Goal: Task Accomplishment & Management: Use online tool/utility

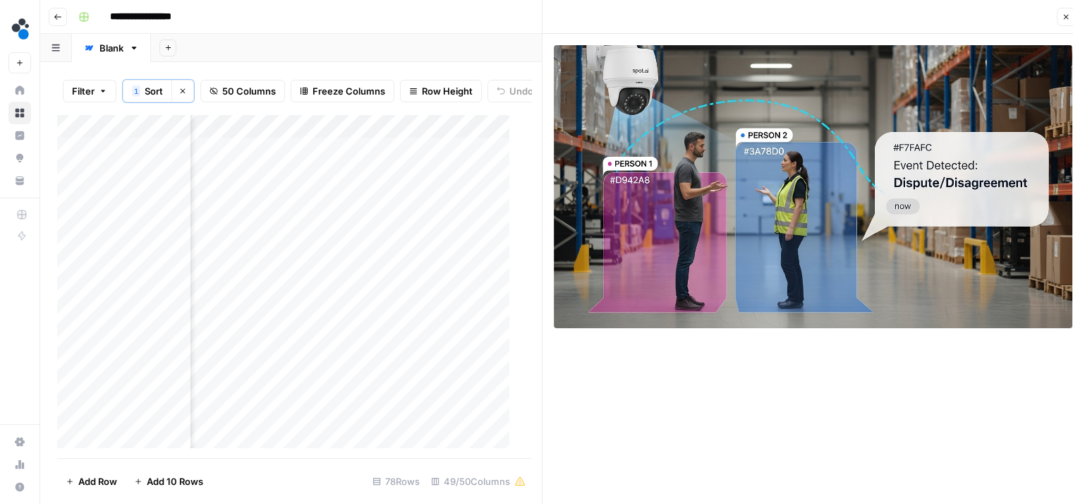
scroll to position [0, 3552]
click at [338, 183] on div "Add Column" at bounding box center [288, 286] width 463 height 344
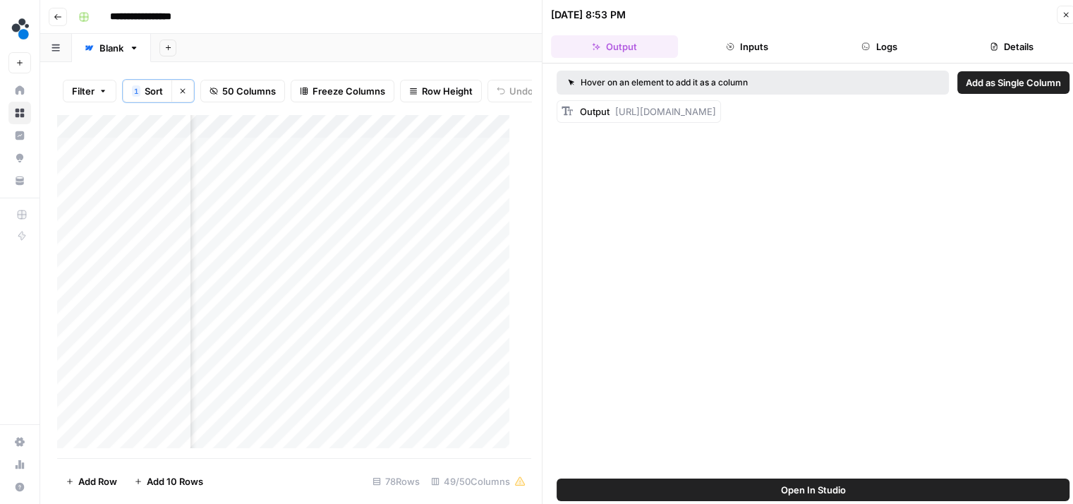
click at [871, 54] on button "Logs" at bounding box center [879, 46] width 127 height 23
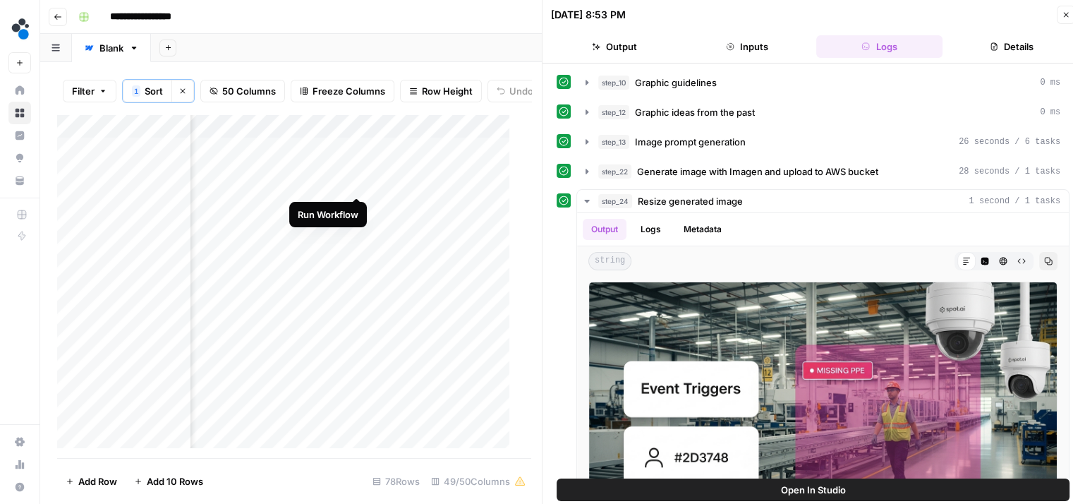
click at [356, 181] on div "Add Column" at bounding box center [288, 286] width 463 height 344
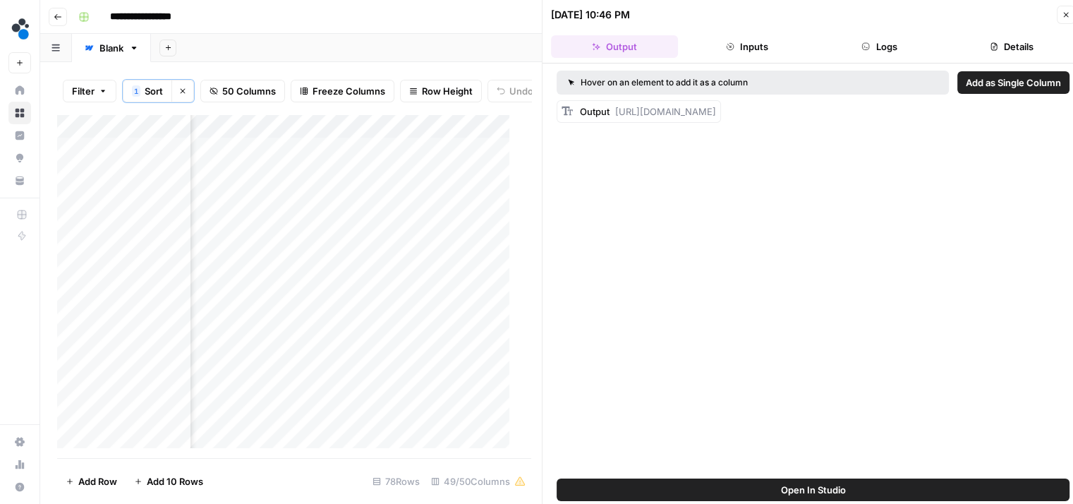
click at [855, 49] on button "Logs" at bounding box center [879, 46] width 127 height 23
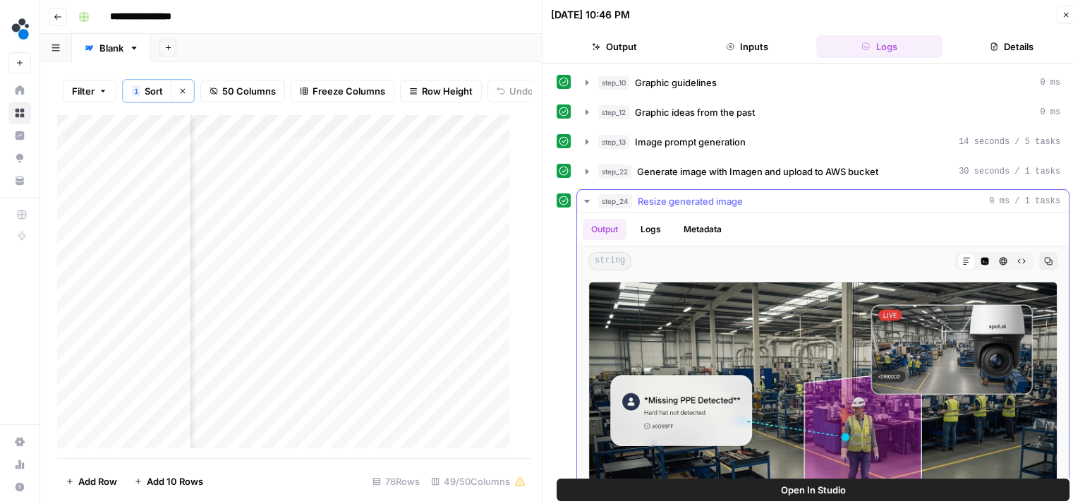
scroll to position [65, 0]
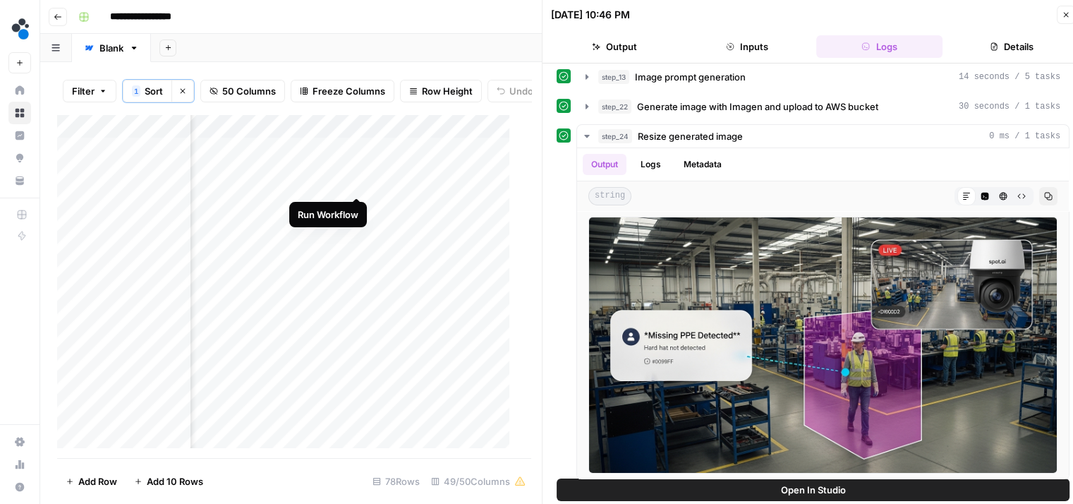
click at [356, 182] on div "Add Column" at bounding box center [288, 286] width 463 height 344
click at [355, 181] on div "Add Column" at bounding box center [288, 286] width 463 height 344
click at [412, 182] on div "Add Column" at bounding box center [288, 286] width 463 height 344
click at [354, 181] on div "Add Column" at bounding box center [288, 286] width 463 height 344
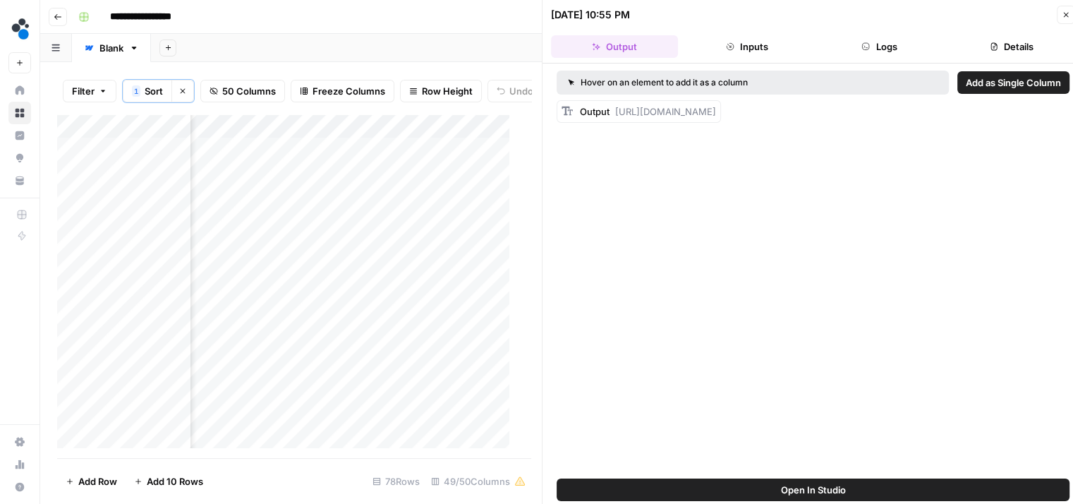
click at [849, 35] on button "Logs" at bounding box center [879, 46] width 127 height 23
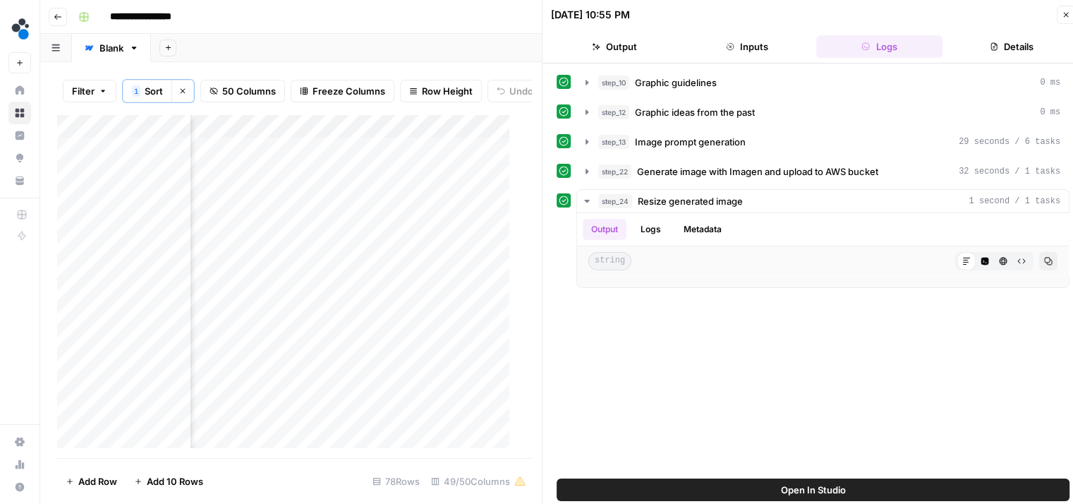
click at [627, 48] on button "Output" at bounding box center [614, 46] width 127 height 23
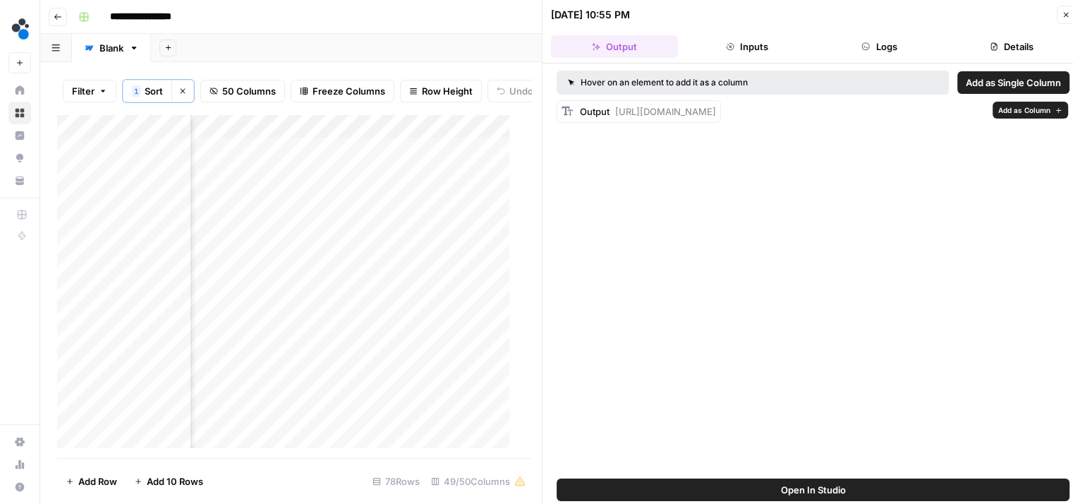
drag, startPoint x: 645, startPoint y: 177, endPoint x: 617, endPoint y: 111, distance: 72.1
click at [617, 111] on div "Hover on an element to add it as a column Add as Single Column Output https://c…" at bounding box center [812, 270] width 541 height 415
copy span "https://cdn.airops.com/rails/active_storage/representations/proxy/eyJfcmFpbHMiO…"
click at [339, 133] on div "Add Column" at bounding box center [288, 286] width 463 height 344
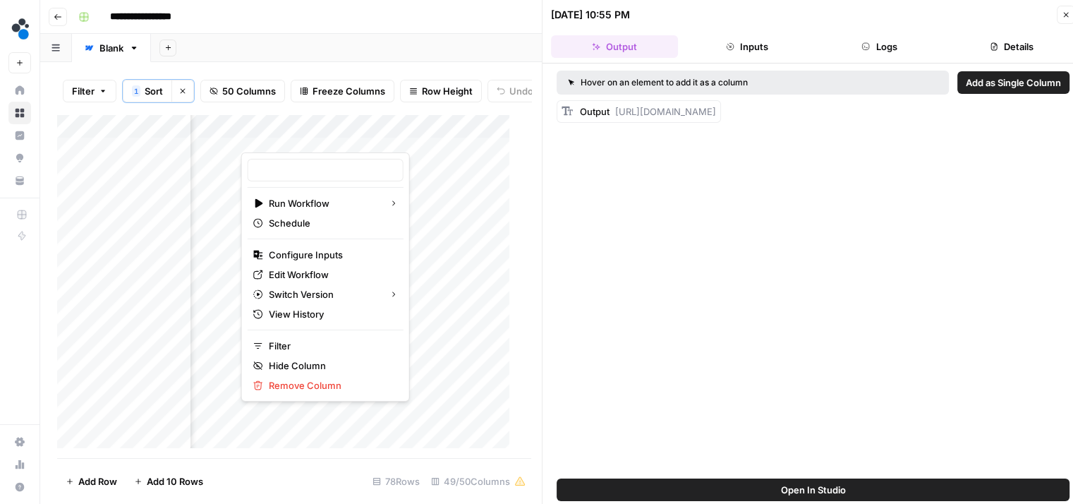
type input "Personas - Image generator"
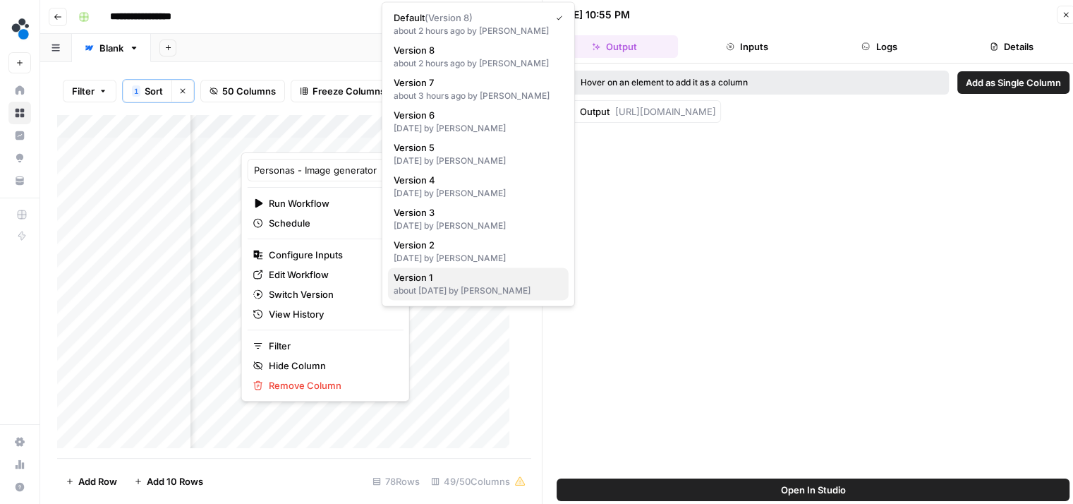
click at [437, 281] on span "Version 1" at bounding box center [476, 277] width 164 height 14
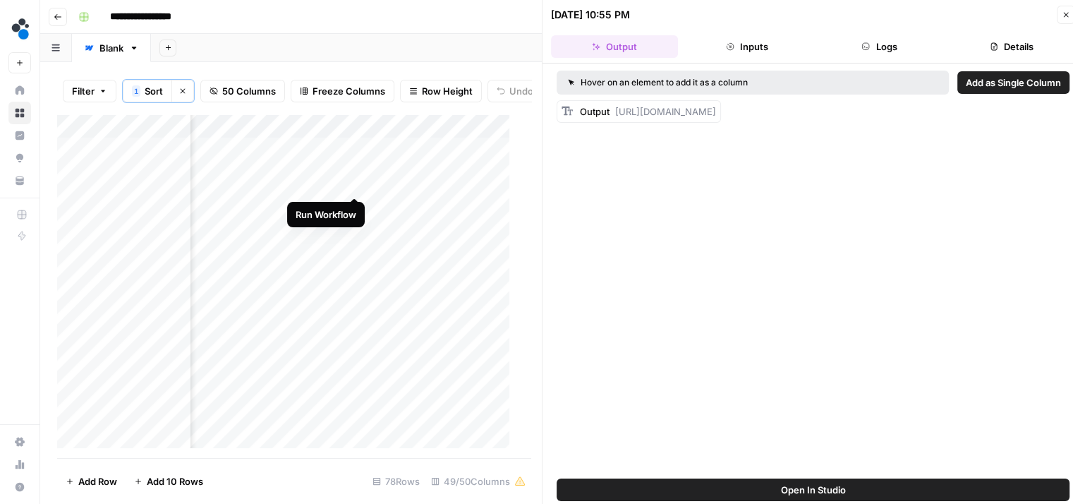
click at [355, 186] on div "Add Column" at bounding box center [288, 286] width 463 height 344
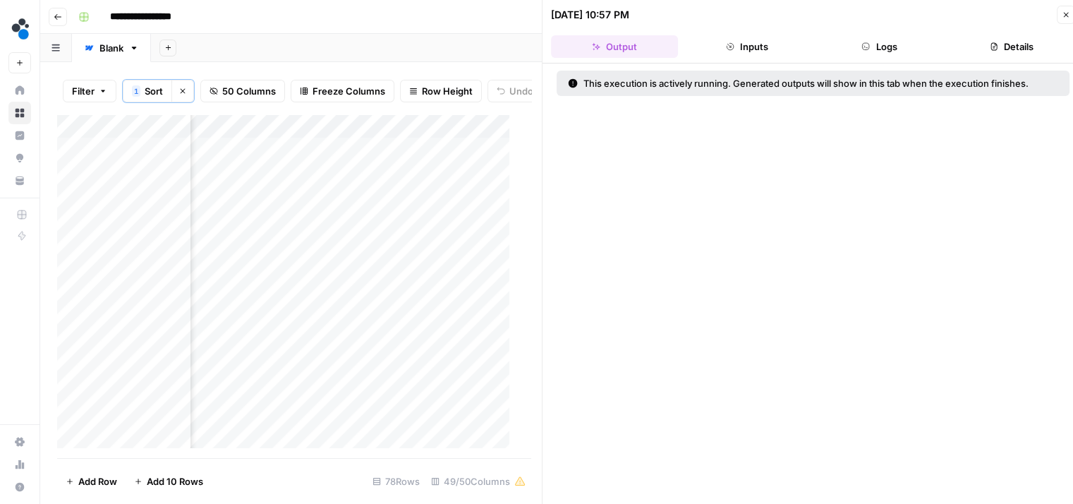
click at [875, 46] on button "Logs" at bounding box center [879, 46] width 127 height 23
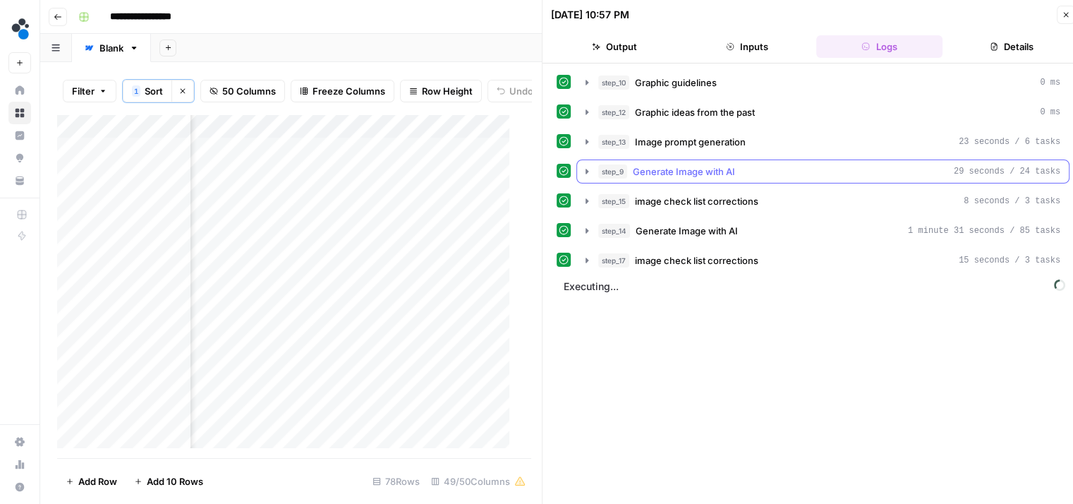
click at [711, 174] on span "Generate Image with AI" at bounding box center [684, 171] width 102 height 14
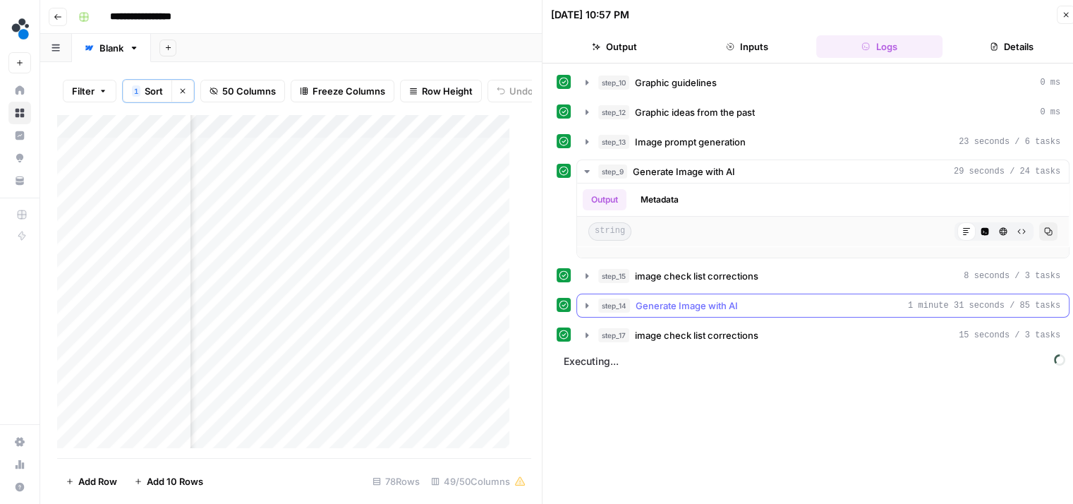
click at [646, 305] on span "Generate Image with AI" at bounding box center [687, 305] width 102 height 14
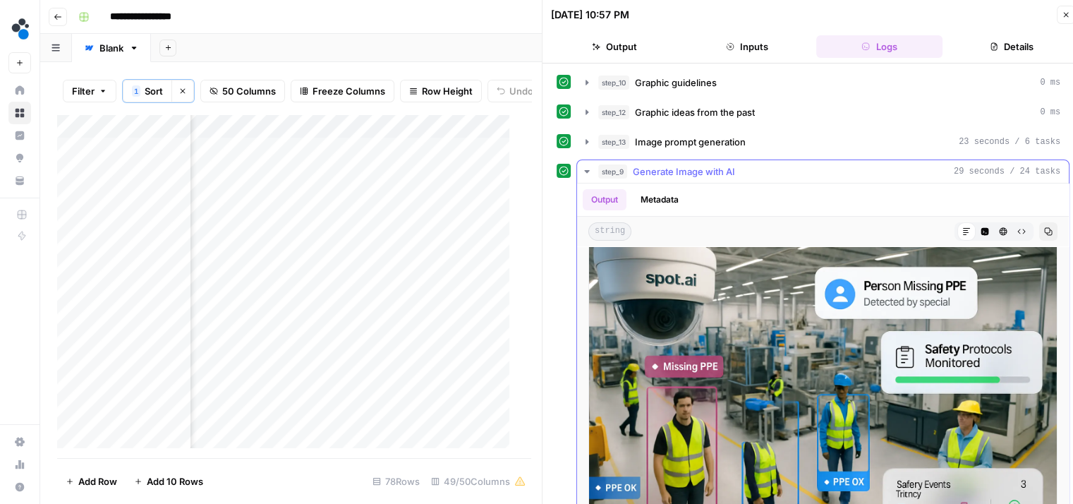
scroll to position [68, 0]
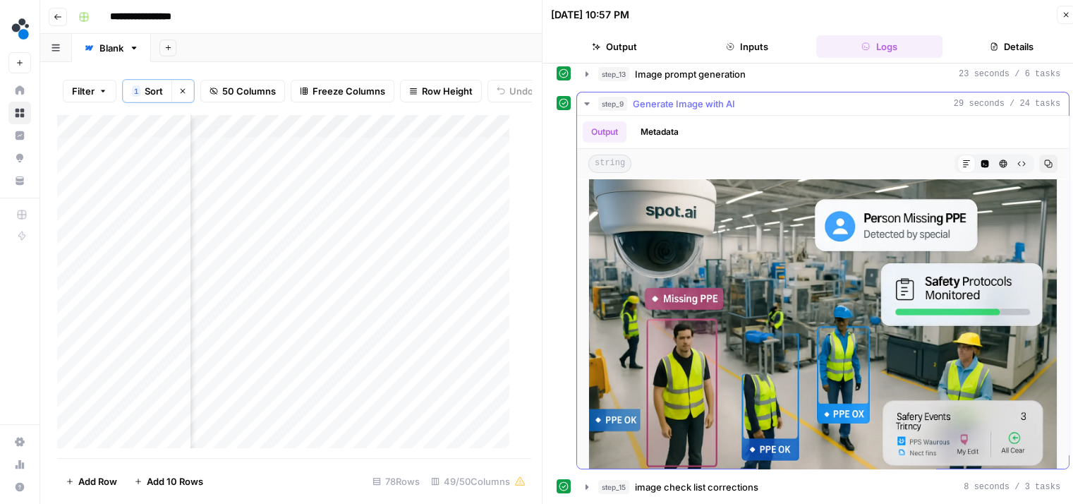
click at [856, 115] on hr at bounding box center [823, 115] width 492 height 1
click at [854, 102] on div "step_9 Generate Image with AI 29 seconds / 24 tasks" at bounding box center [829, 104] width 462 height 14
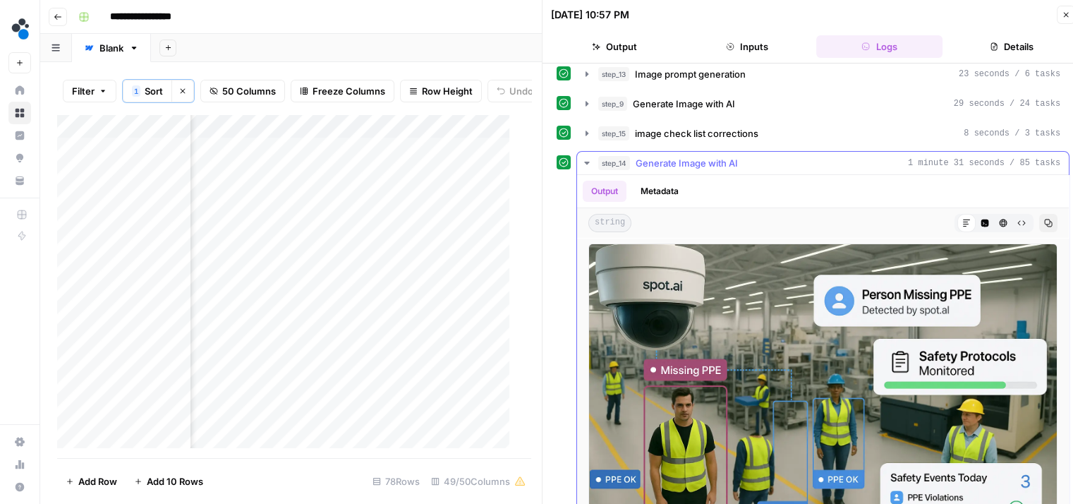
click at [751, 156] on div "step_14 Generate Image with AI 1 minute 31 seconds / 85 tasks" at bounding box center [829, 163] width 462 height 14
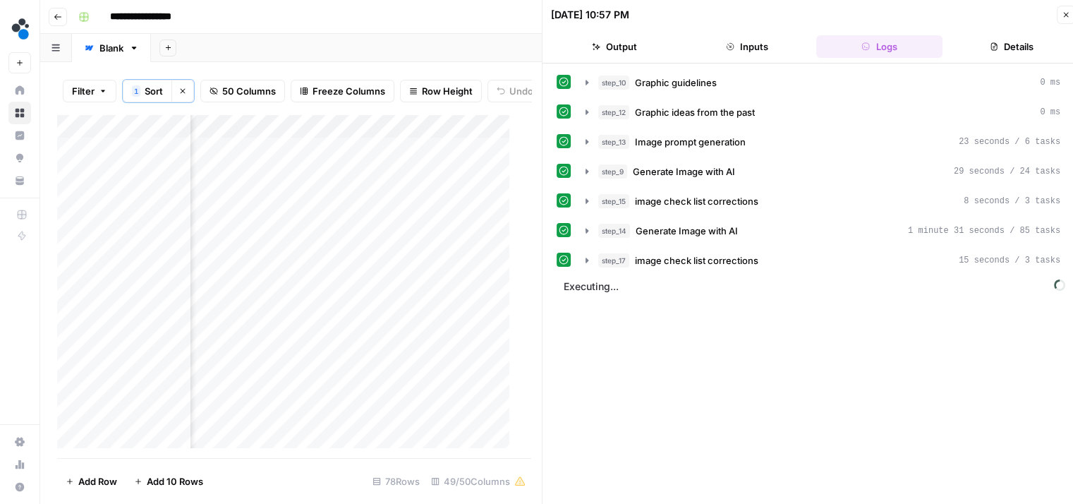
scroll to position [0, 0]
click at [669, 164] on span "Generate Image with AI" at bounding box center [684, 171] width 102 height 14
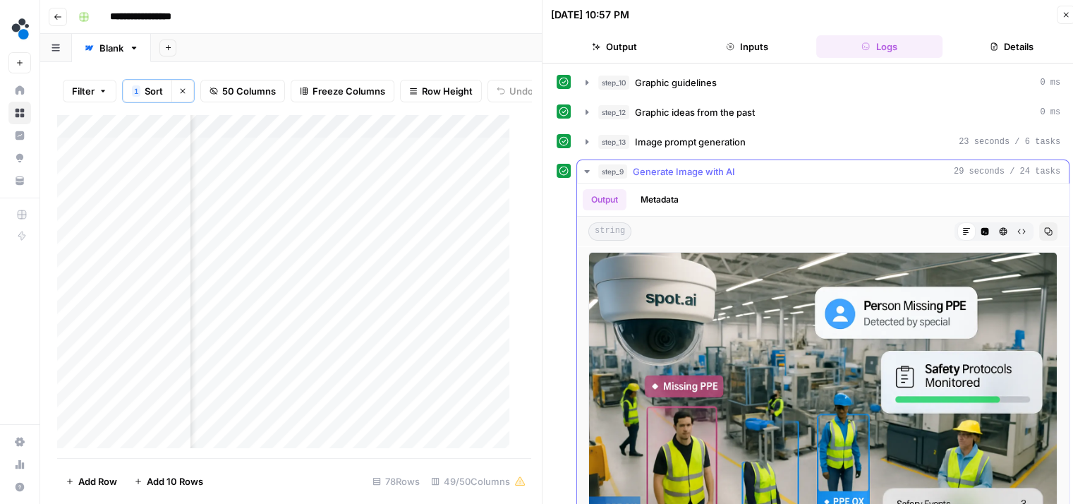
click at [669, 164] on span "Generate Image with AI" at bounding box center [684, 171] width 102 height 14
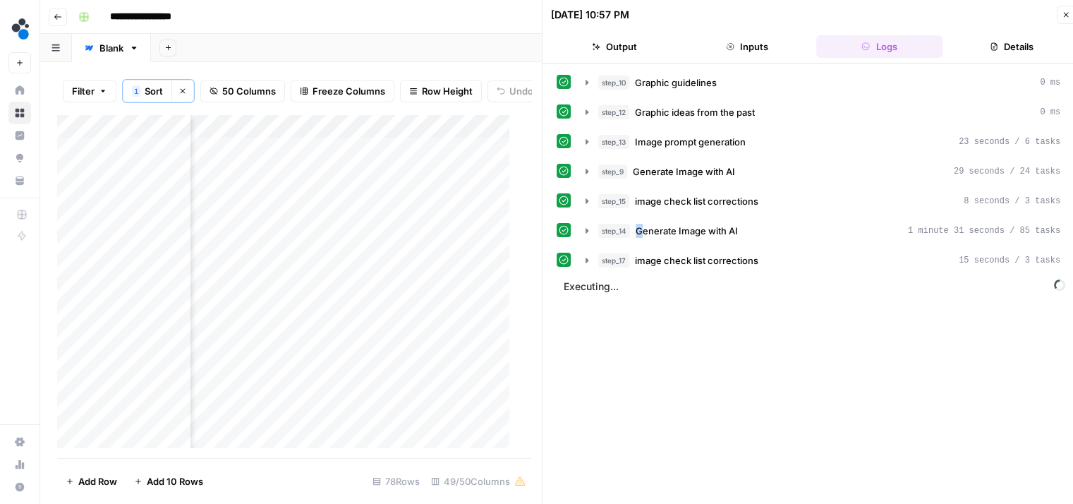
drag, startPoint x: 635, startPoint y: 241, endPoint x: 642, endPoint y: 233, distance: 10.0
click at [642, 233] on div "step_10 Graphic guidelines 0 ms step_12 Graphic ideas from the past 0 ms step_1…" at bounding box center [813, 172] width 513 height 202
click at [642, 233] on span "Generate Image with AI" at bounding box center [687, 231] width 102 height 14
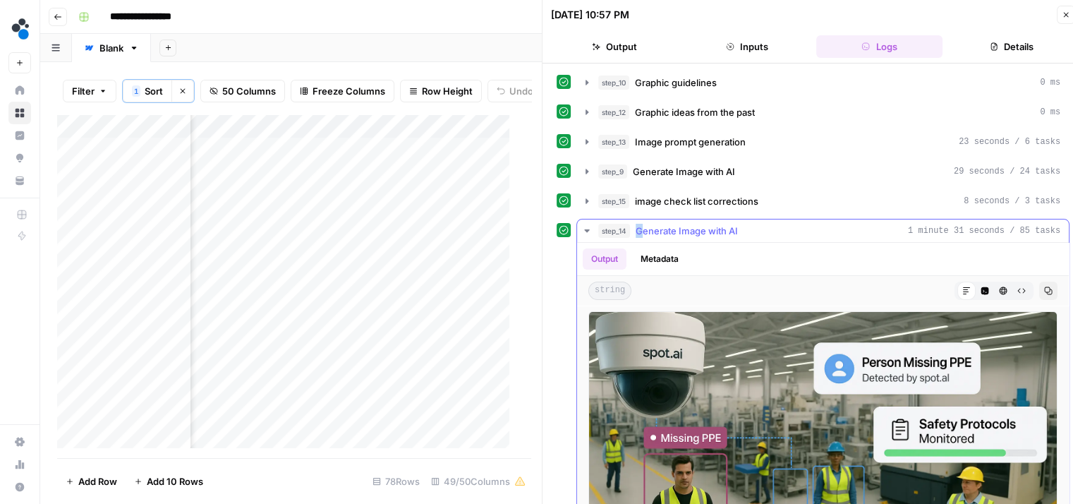
click at [679, 229] on span "Generate Image with AI" at bounding box center [687, 231] width 102 height 14
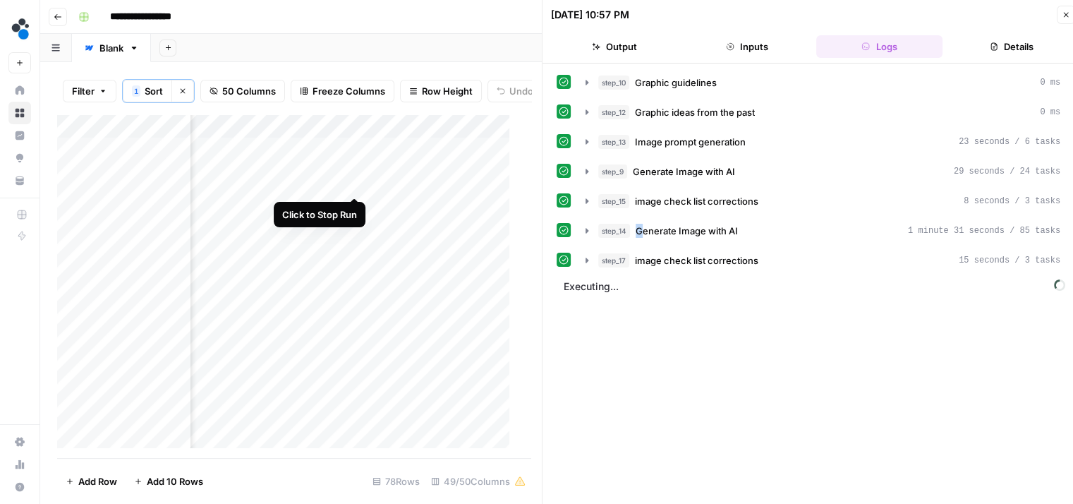
click at [354, 185] on div "Add Column" at bounding box center [288, 286] width 463 height 344
click at [339, 135] on div "Add Column" at bounding box center [288, 286] width 463 height 344
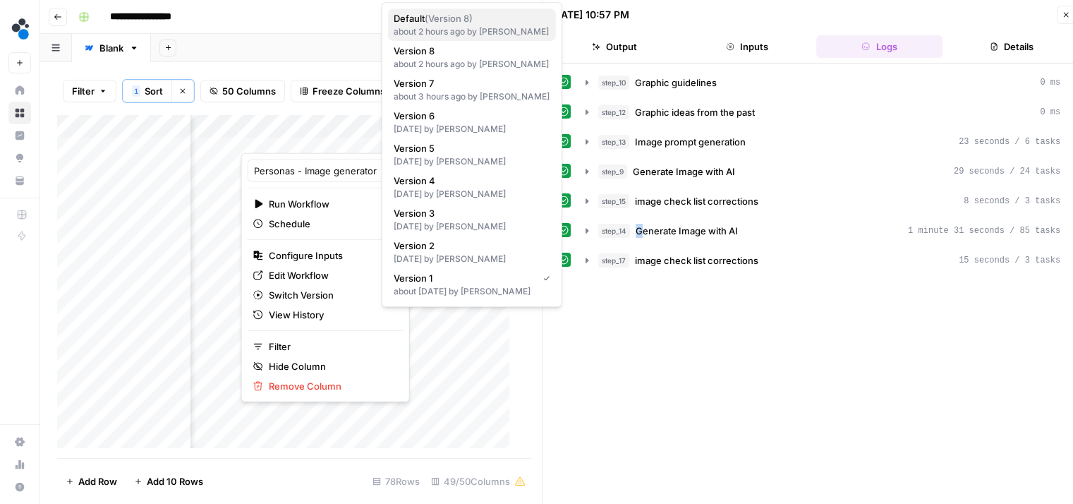
click at [517, 32] on div "about 2 hours ago by Jan Głębocki" at bounding box center [472, 31] width 157 height 13
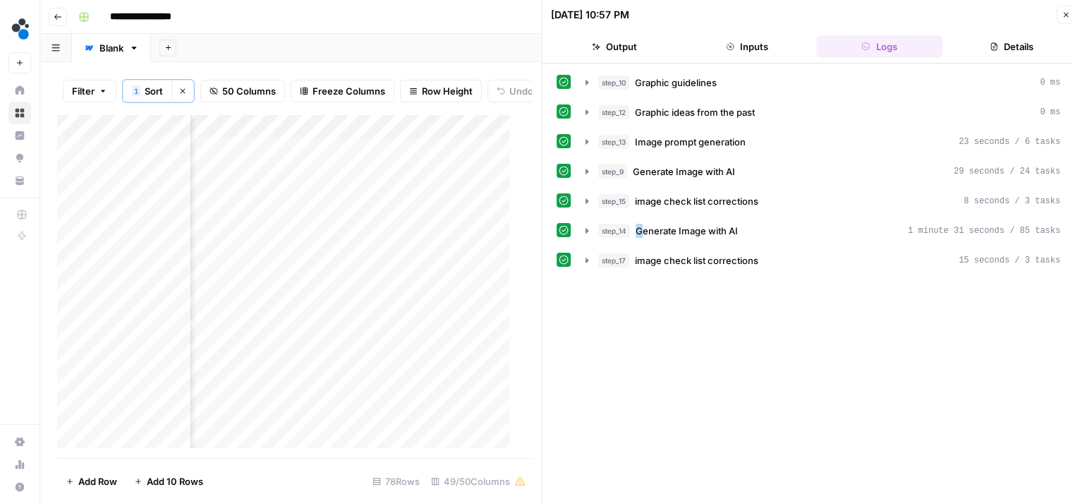
click at [356, 181] on div "Add Column" at bounding box center [288, 286] width 463 height 344
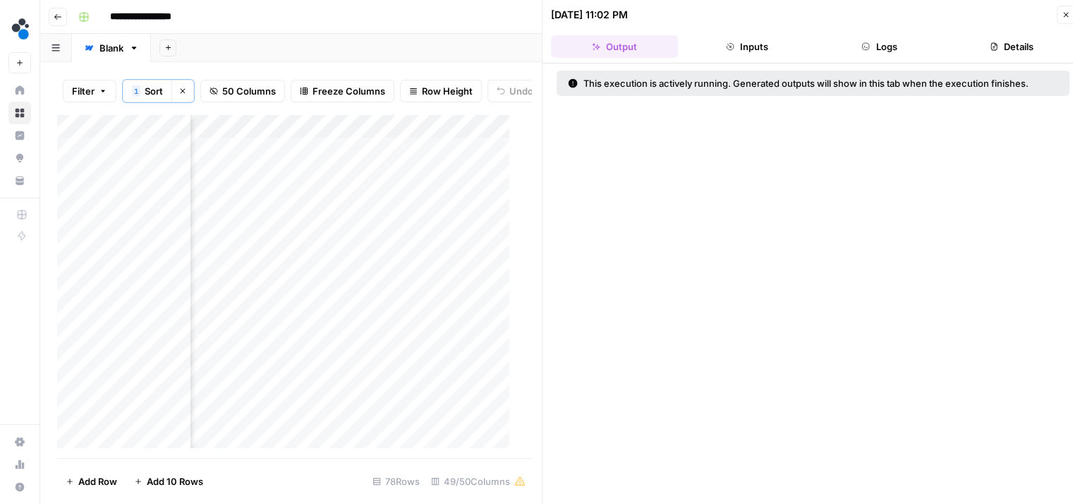
click at [339, 135] on div "Add Column" at bounding box center [288, 286] width 463 height 344
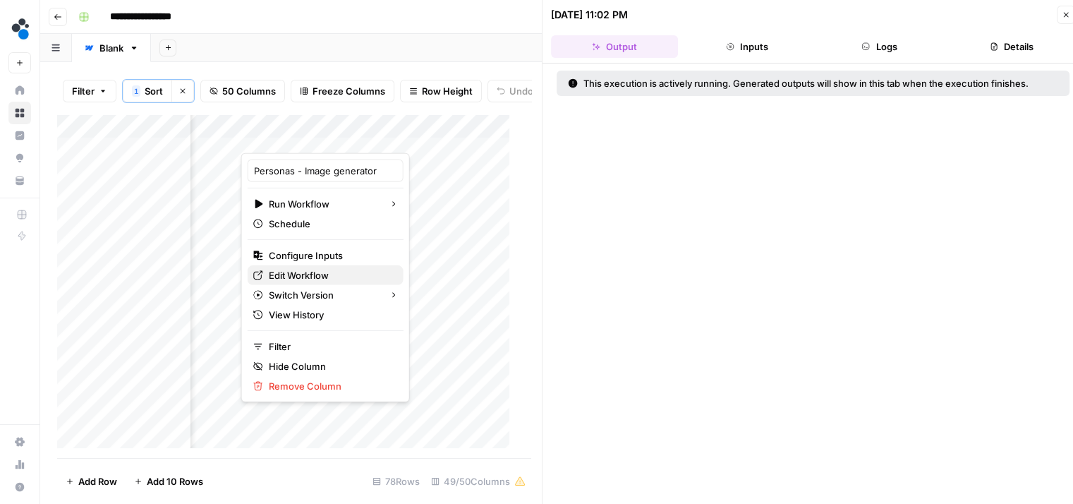
click at [339, 274] on span "Edit Workflow" at bounding box center [330, 275] width 123 height 14
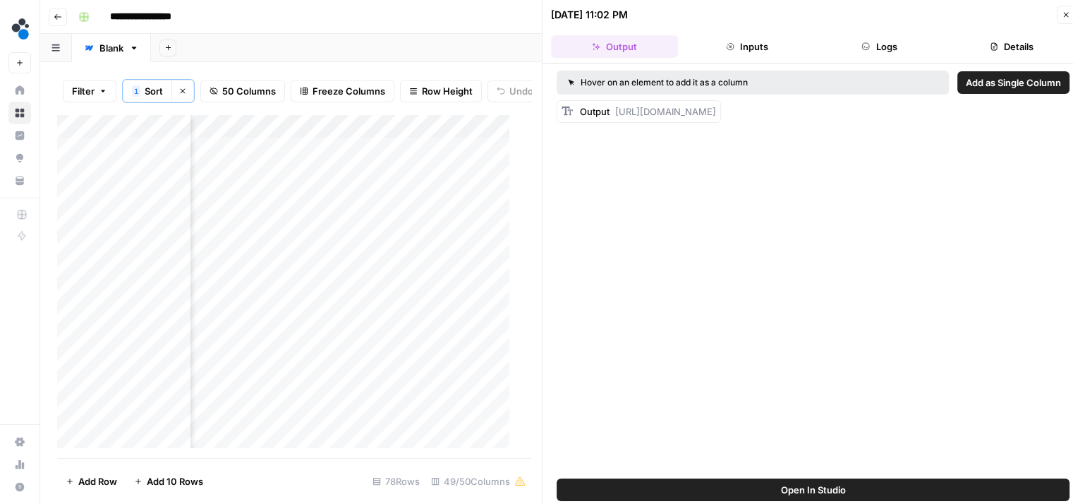
click at [887, 49] on button "Logs" at bounding box center [879, 46] width 127 height 23
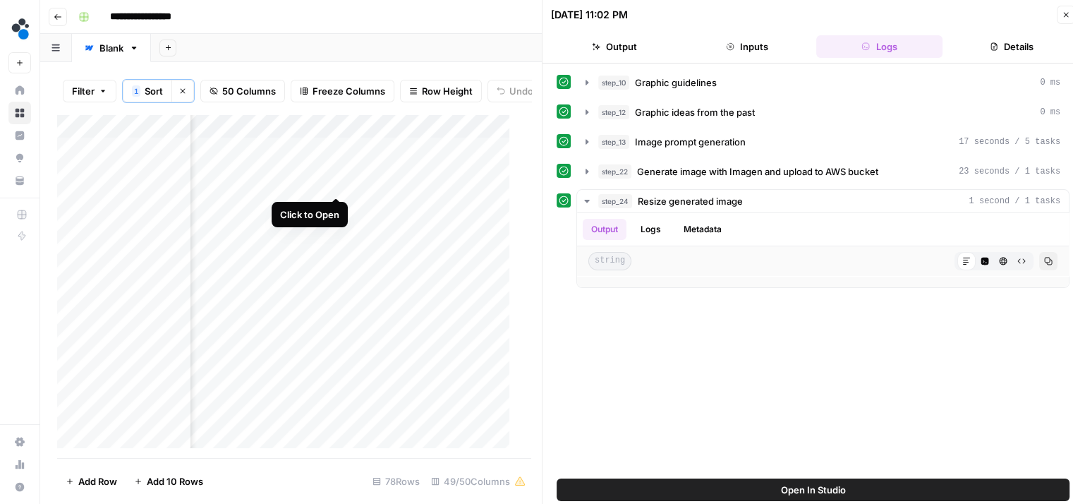
click at [333, 181] on div "Add Column" at bounding box center [288, 286] width 463 height 344
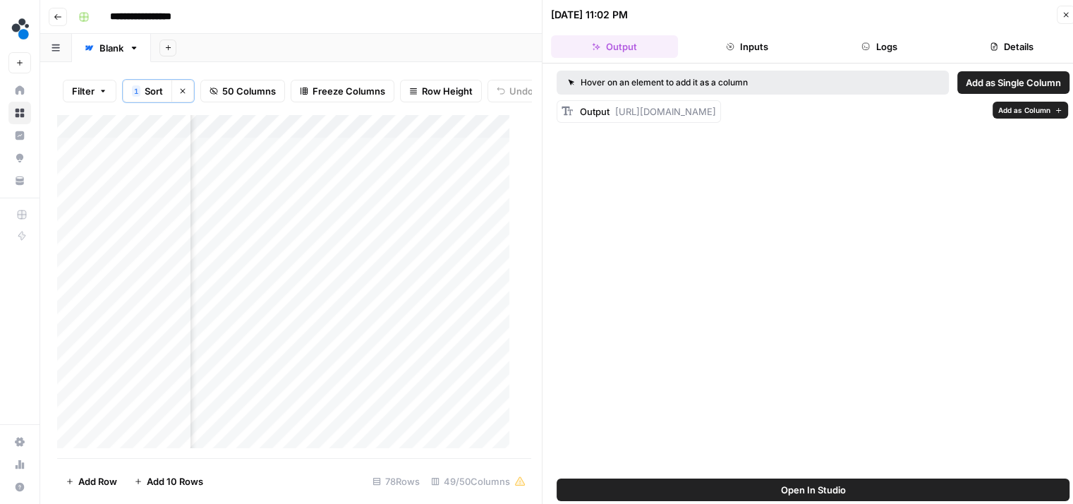
drag, startPoint x: 635, startPoint y: 167, endPoint x: 616, endPoint y: 102, distance: 67.6
click at [616, 104] on div "Output https://cdn.airops.com/rails/active_storage/representations/proxy/eyJfcm…" at bounding box center [648, 111] width 136 height 14
copy span "https://cdn.airops.com/rails/active_storage/representations/proxy/eyJfcmFpbHMiO…"
click at [429, 184] on div "Add Column" at bounding box center [288, 286] width 463 height 344
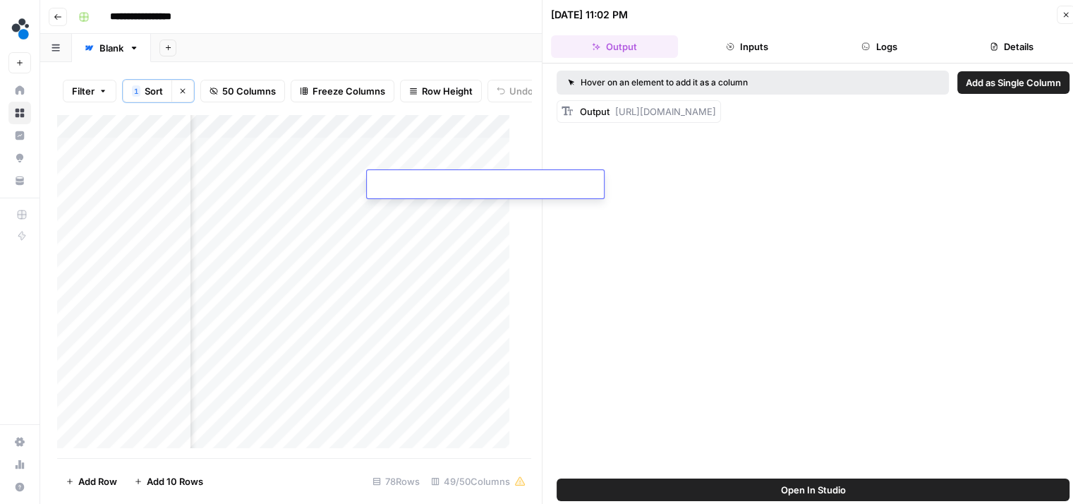
type input "**********"
click at [145, 180] on div "Add Column" at bounding box center [288, 286] width 463 height 344
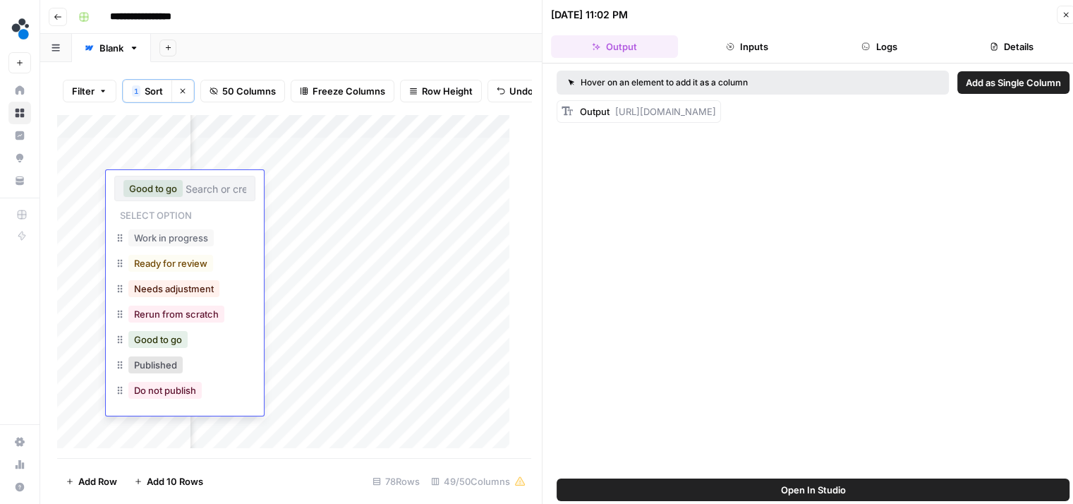
click at [665, 217] on div "Hover on an element to add it as a column Add as Single Column Output https://c…" at bounding box center [812, 270] width 541 height 415
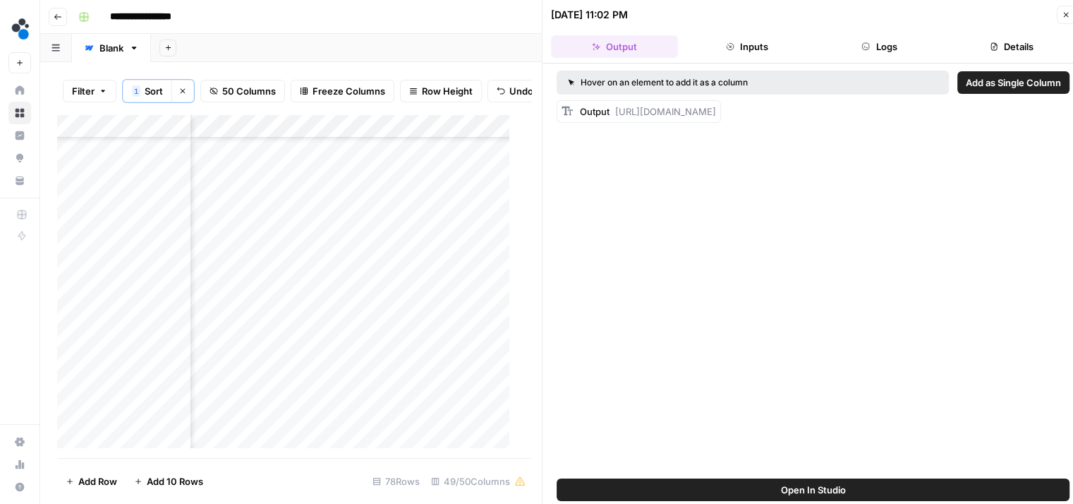
scroll to position [1583, 6207]
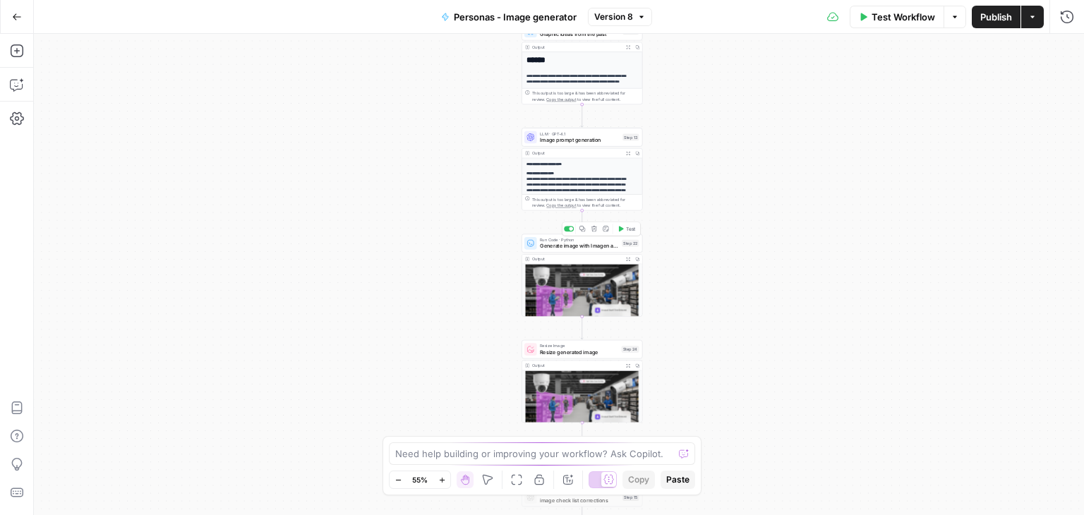
click at [556, 242] on span "Generate image with Imagen and upload to AWS bucket" at bounding box center [579, 246] width 79 height 8
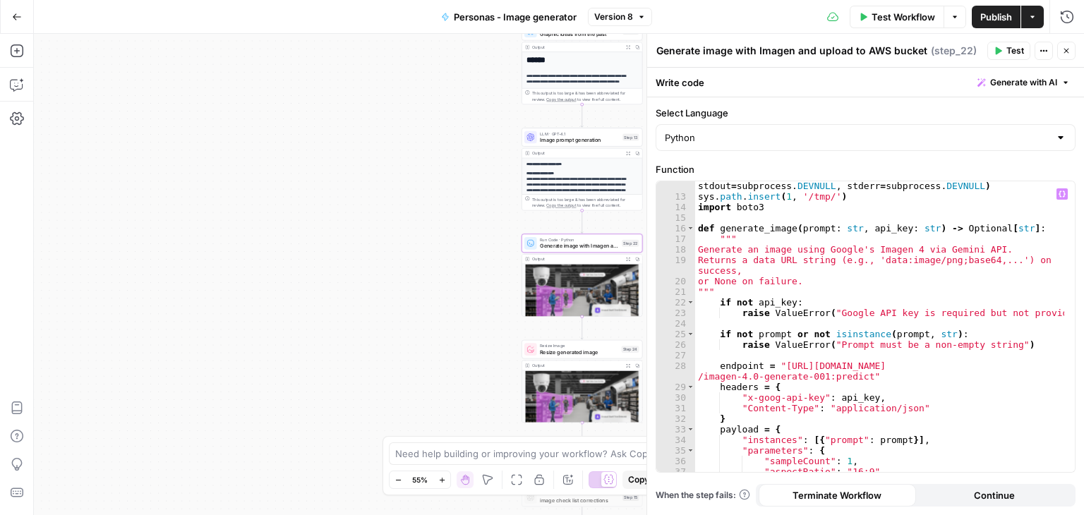
scroll to position [131, 0]
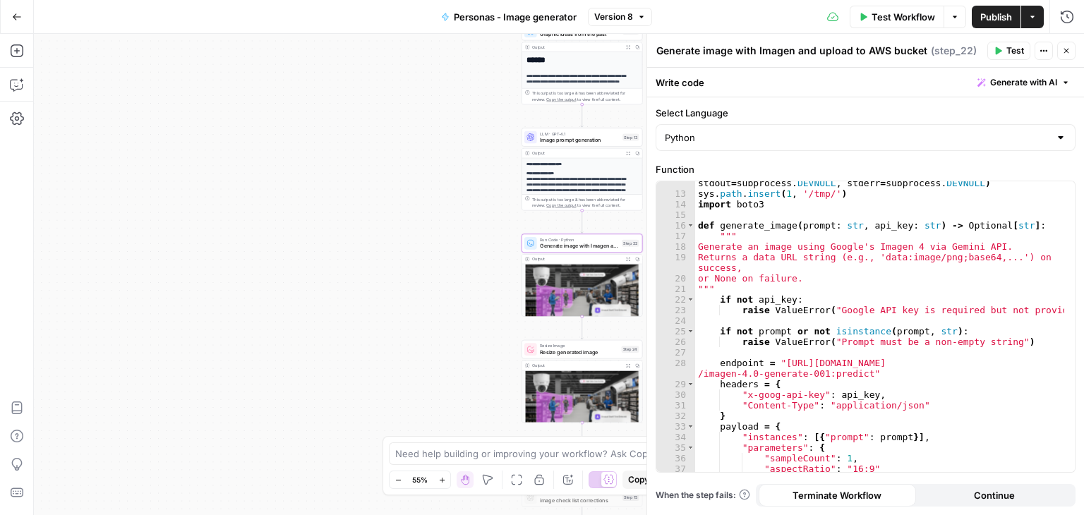
click at [573, 137] on span "Image prompt generation" at bounding box center [580, 140] width 80 height 8
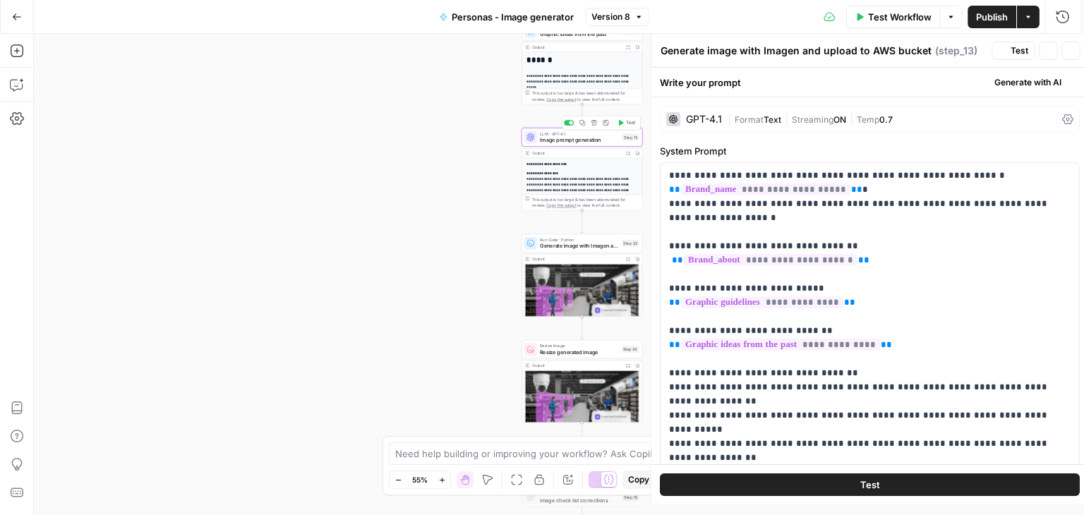
type textarea "Image prompt generation"
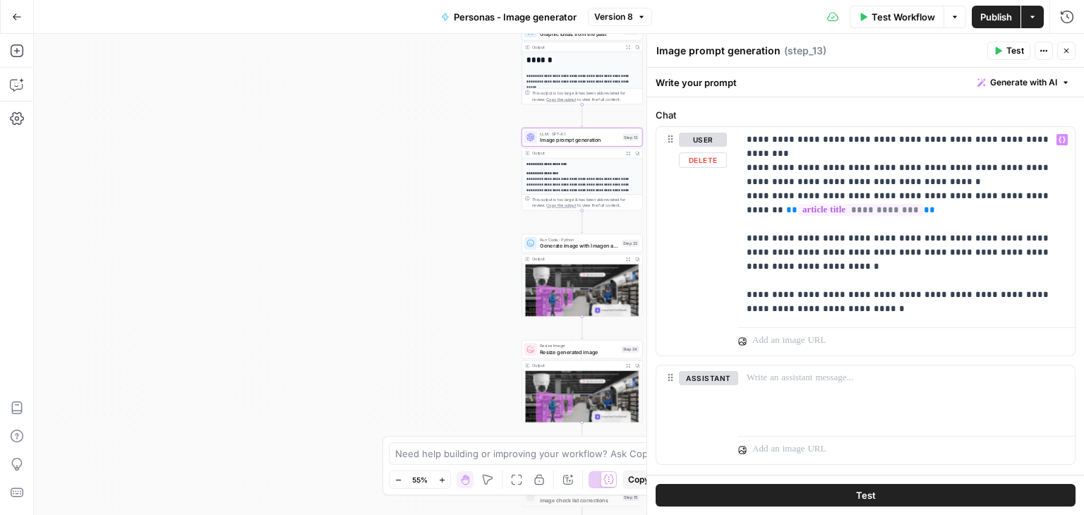
scroll to position [460, 0]
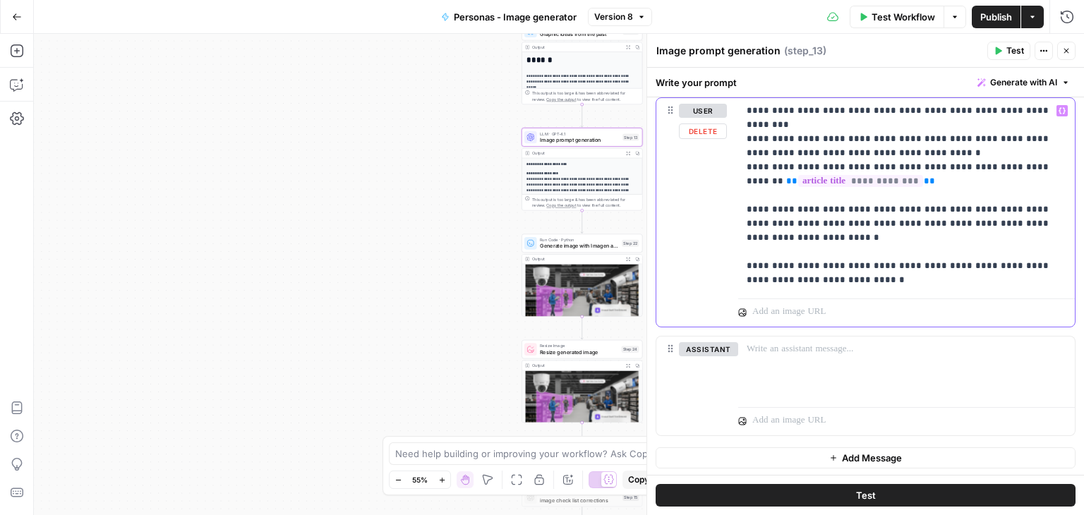
click at [861, 285] on p "**********" at bounding box center [900, 195] width 309 height 183
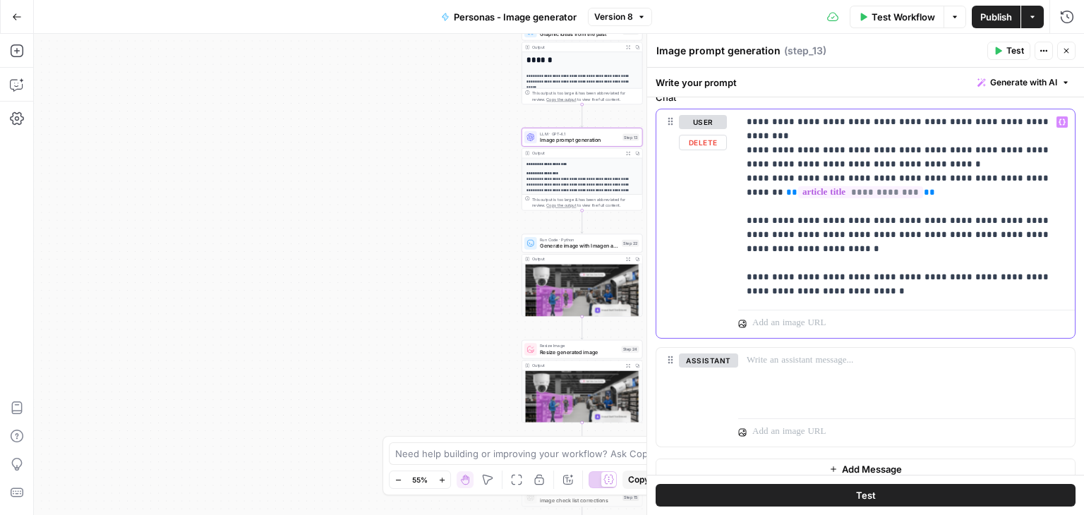
scroll to position [449, 0]
